Goal: Information Seeking & Learning: Learn about a topic

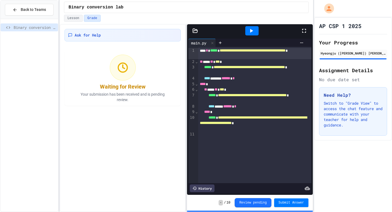
click at [233, 96] on span "**********" at bounding box center [252, 95] width 69 height 4
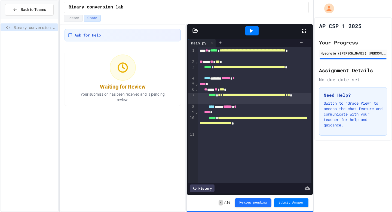
click at [195, 32] on icon at bounding box center [194, 30] width 5 height 5
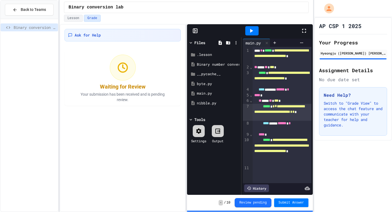
click at [193, 30] on icon at bounding box center [194, 30] width 5 height 5
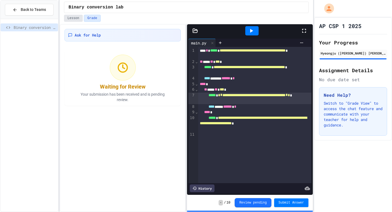
click at [75, 18] on button "Lesson" at bounding box center [73, 18] width 19 height 7
